Goal: Task Accomplishment & Management: Complete application form

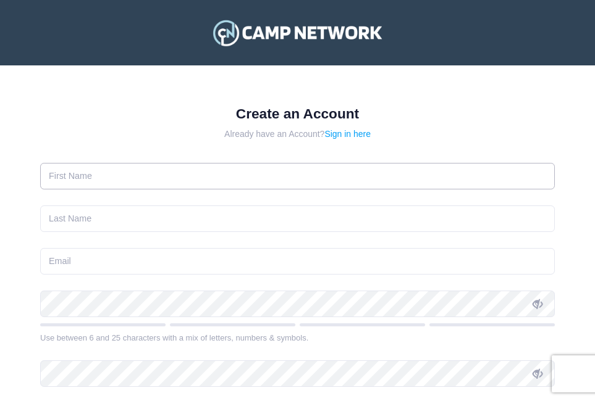
click at [109, 179] on input "text" at bounding box center [297, 176] width 514 height 27
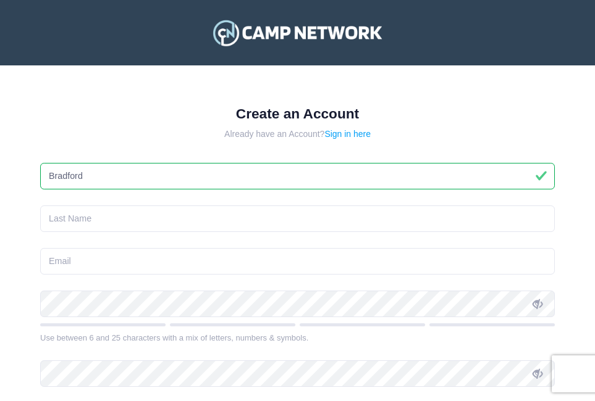
type input "Bradford"
click at [86, 222] on input "text" at bounding box center [297, 219] width 514 height 27
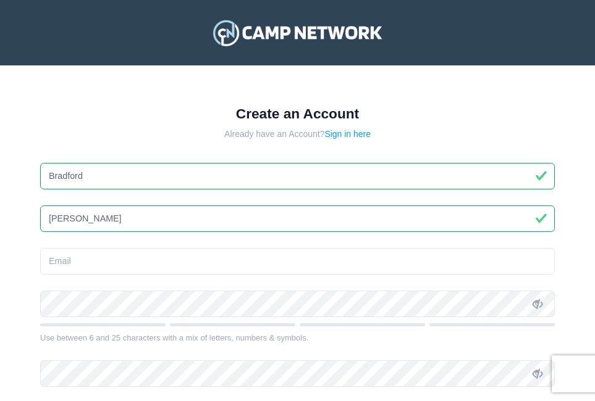
type input "Williams"
click at [78, 259] on input "email" at bounding box center [297, 261] width 514 height 27
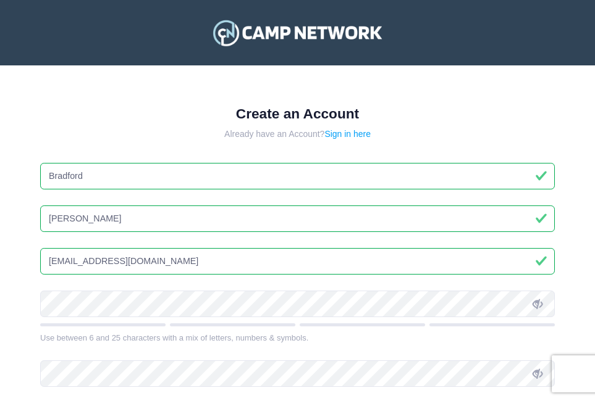
type input "brad29@me.com"
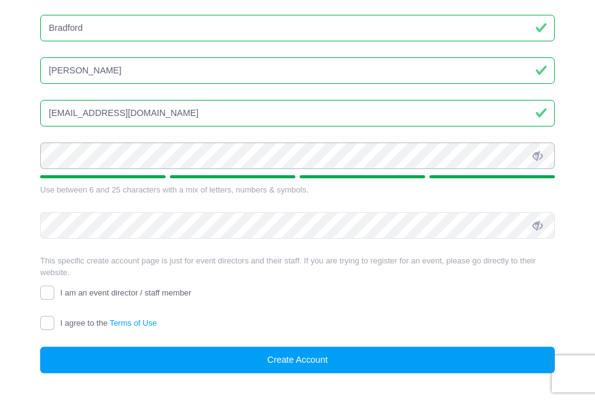
scroll to position [165, 0]
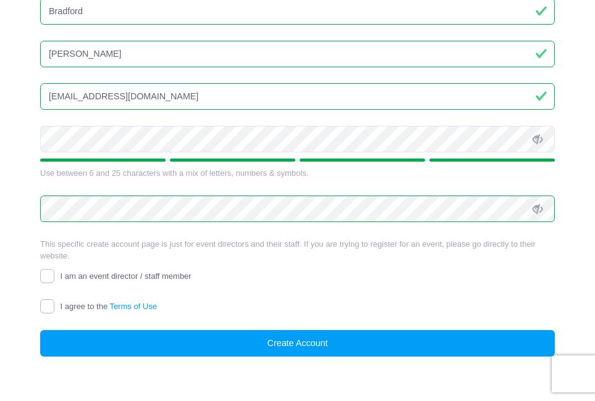
click at [52, 307] on input "I agree to the Terms of Use" at bounding box center [47, 306] width 14 height 14
checkbox input "true"
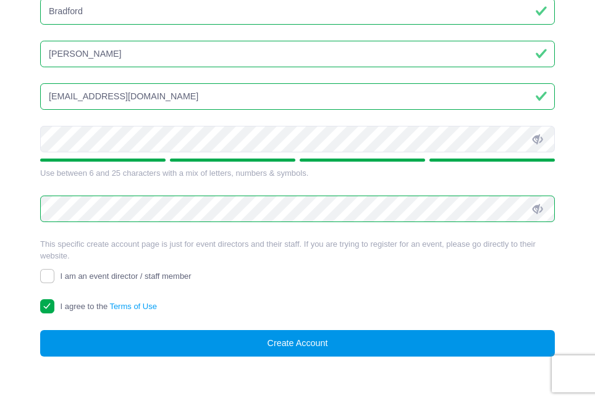
click at [124, 342] on button "Create Account" at bounding box center [297, 343] width 514 height 27
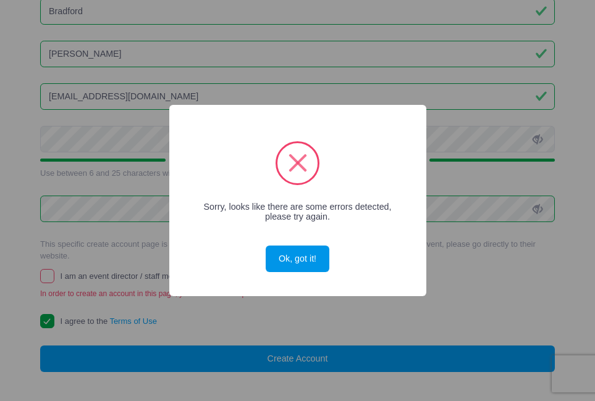
click at [306, 264] on button "Ok, got it!" at bounding box center [296, 259] width 63 height 27
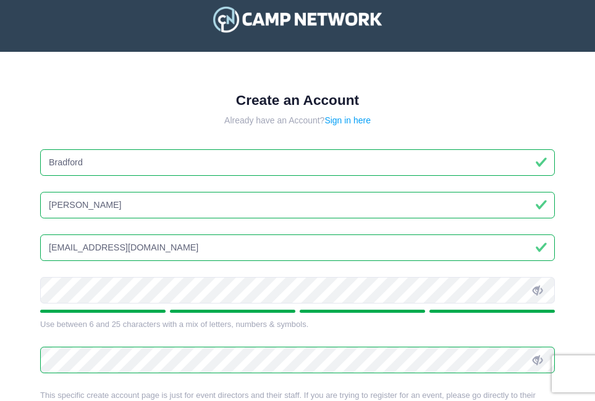
scroll to position [186, 0]
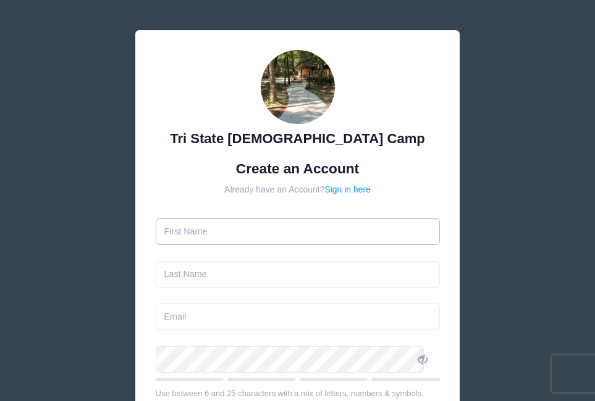
click at [220, 235] on input "text" at bounding box center [298, 232] width 284 height 27
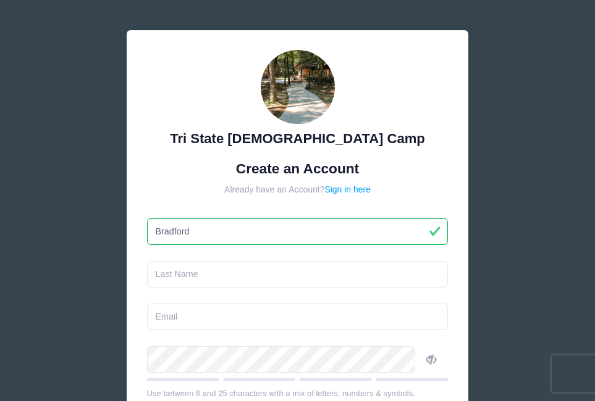
type input "Bradford"
click at [207, 272] on input "text" at bounding box center [297, 274] width 301 height 27
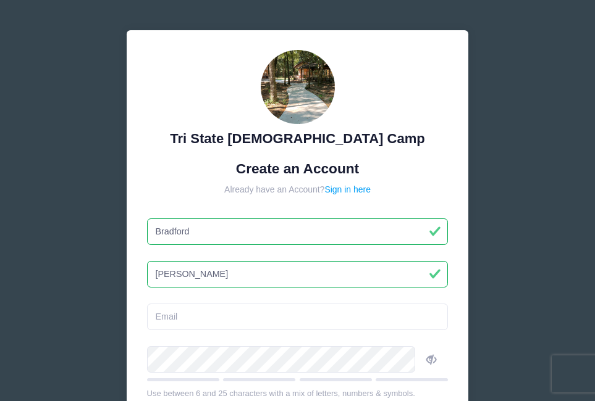
type input "Williams"
click at [189, 314] on input "email" at bounding box center [297, 317] width 301 height 27
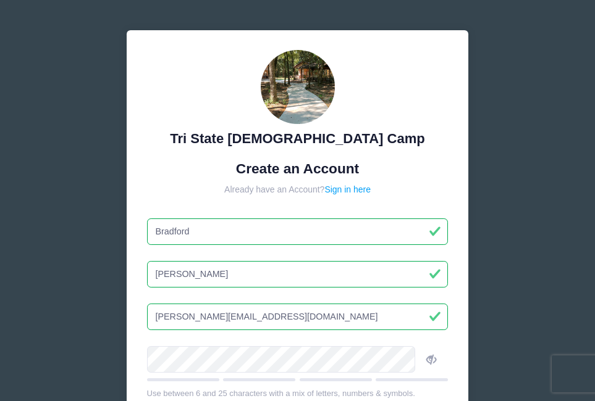
type input "brad@me.com"
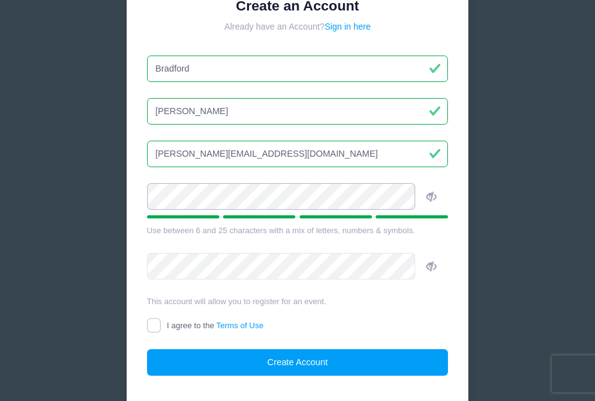
scroll to position [208, 0]
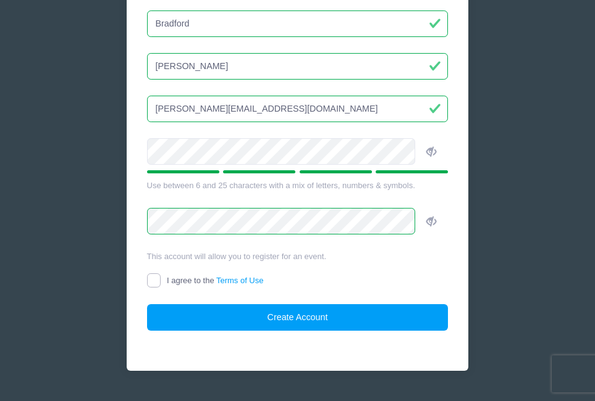
click at [161, 282] on input "I agree to the Terms of Use" at bounding box center [154, 280] width 14 height 14
checkbox input "true"
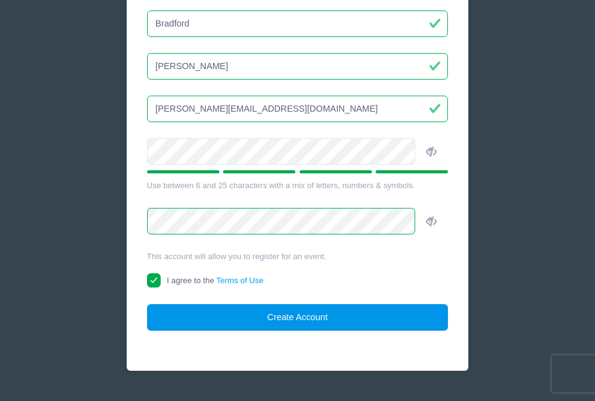
click at [290, 316] on button "Create Account" at bounding box center [297, 317] width 301 height 27
